Goal: Task Accomplishment & Management: Use online tool/utility

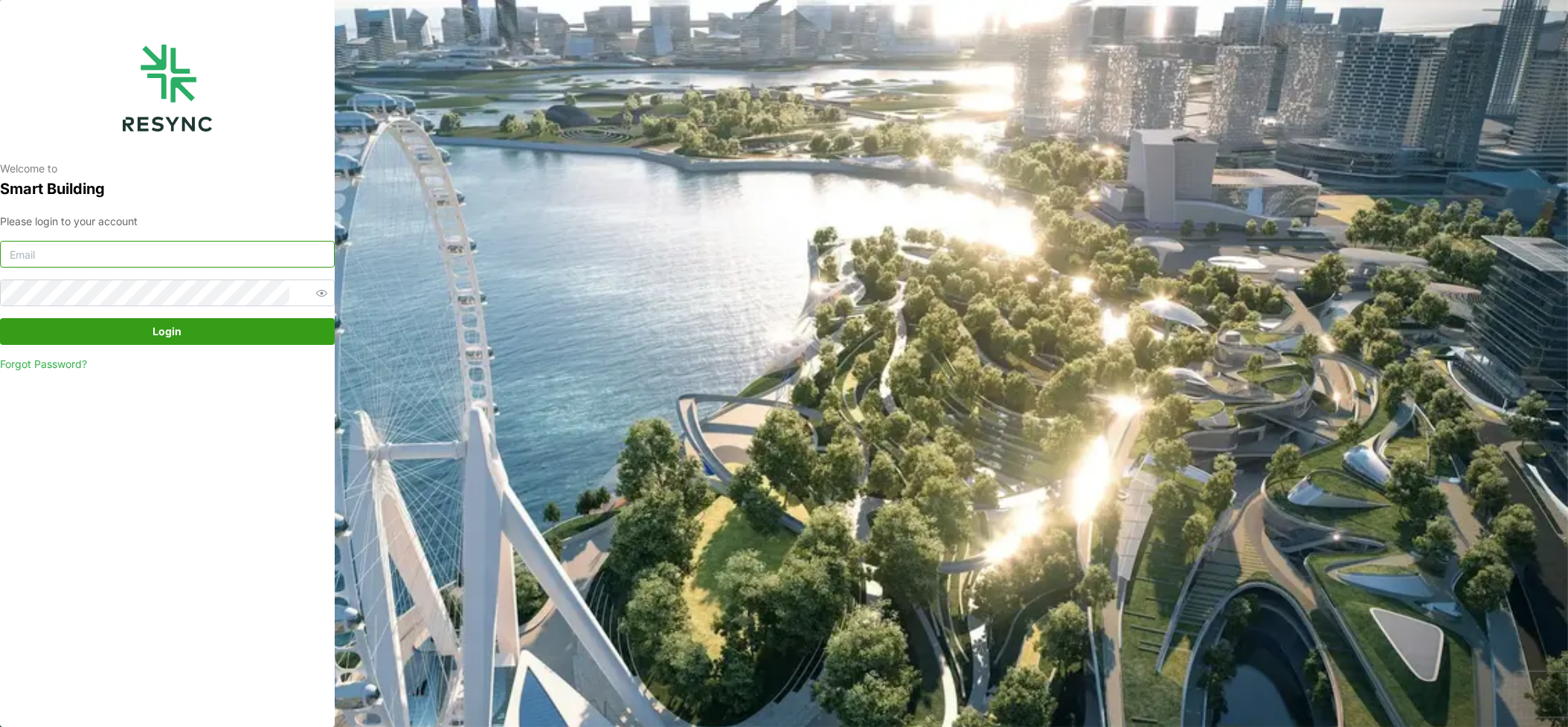
type input "[PERSON_NAME][EMAIL_ADDRESS][DOMAIN_NAME]"
click at [172, 326] on span "Login" at bounding box center [167, 331] width 29 height 26
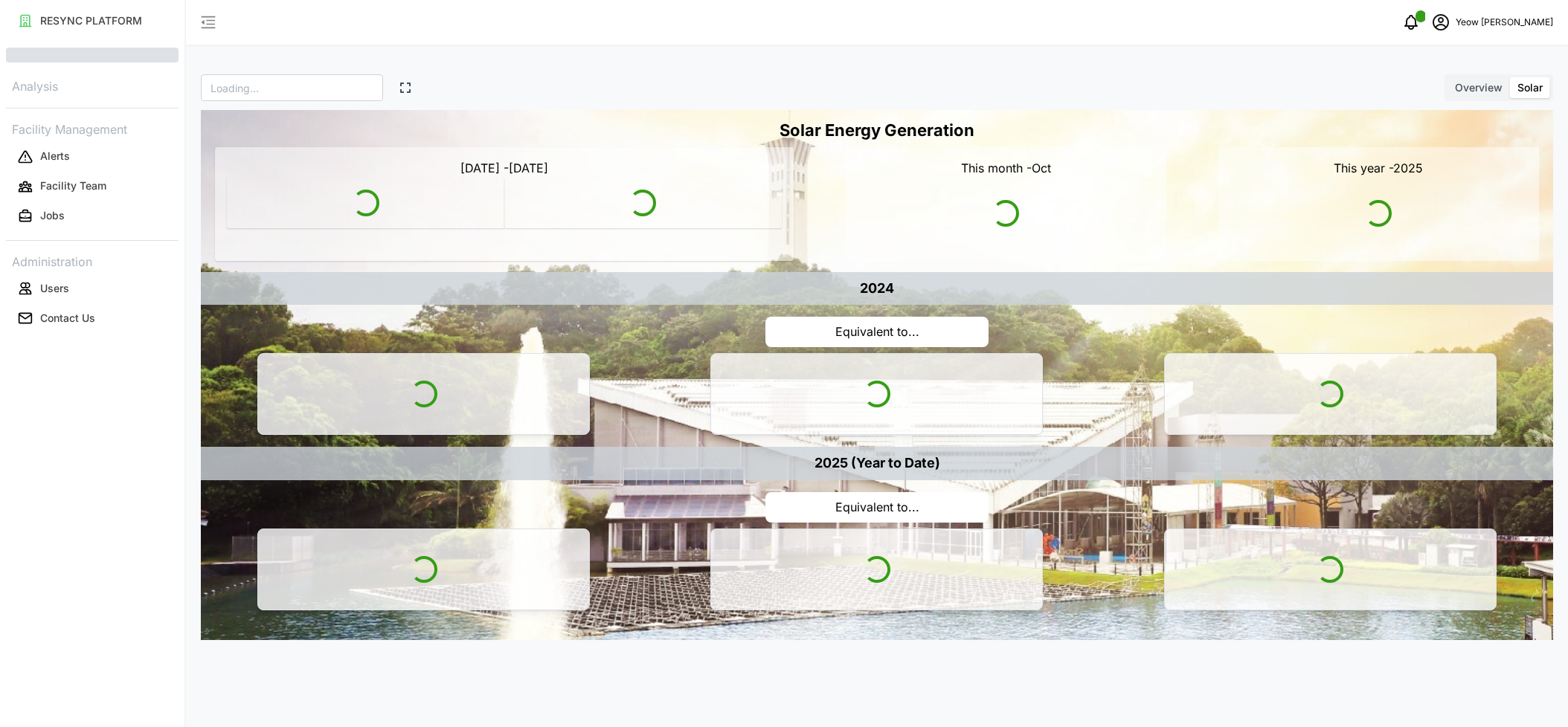
type input "SDC"
